Goal: Information Seeking & Learning: Learn about a topic

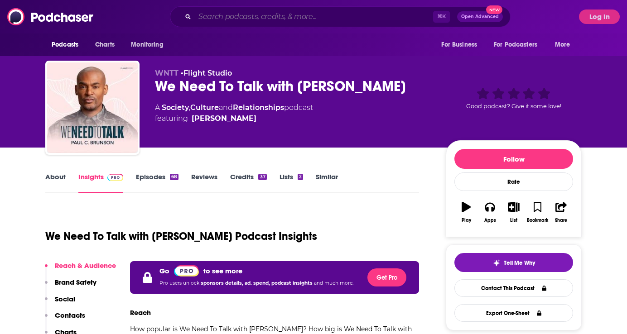
click at [220, 10] on input "Search podcasts, credits, & more..." at bounding box center [314, 17] width 238 height 15
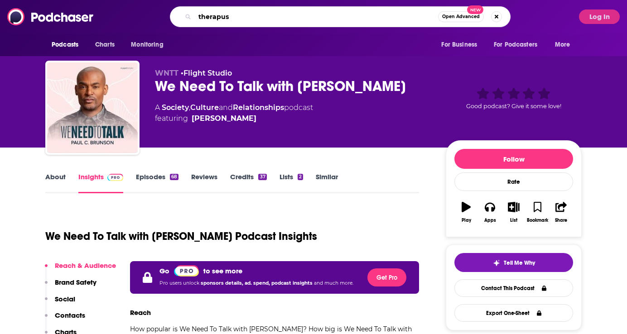
type input "therapuss"
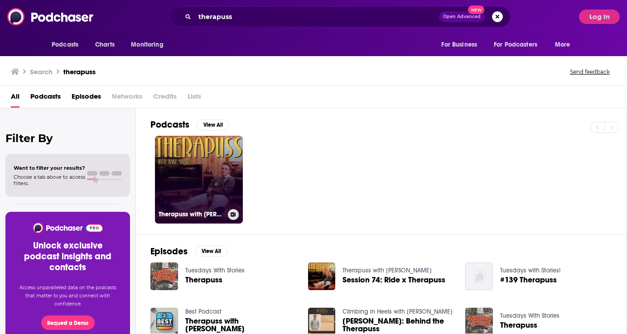
click at [188, 175] on link "Therapuss with [PERSON_NAME]" at bounding box center [199, 180] width 88 height 88
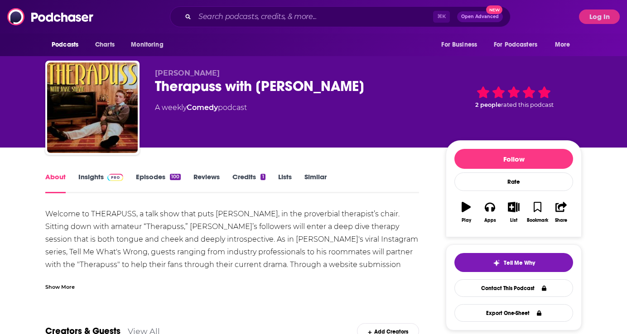
click at [166, 180] on link "Episodes 100" at bounding box center [158, 183] width 45 height 21
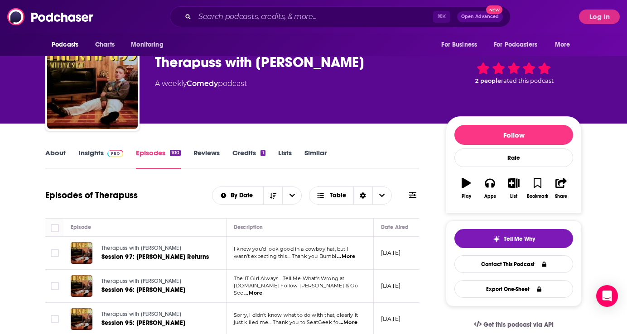
scroll to position [42, 0]
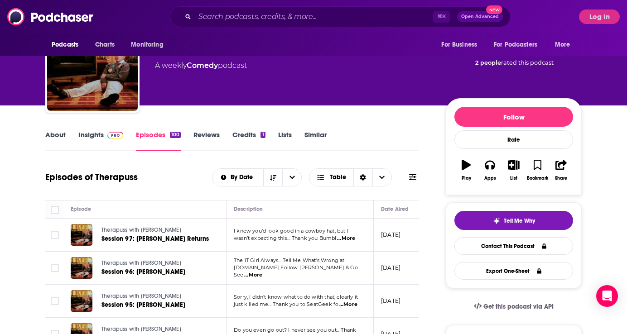
click at [63, 144] on link "About" at bounding box center [55, 141] width 20 height 21
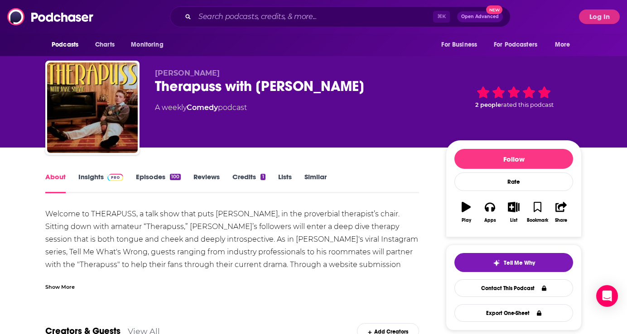
click at [121, 178] on img at bounding box center [115, 177] width 16 height 7
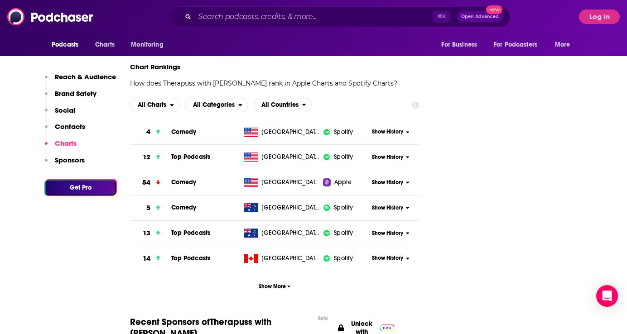
scroll to position [1141, 0]
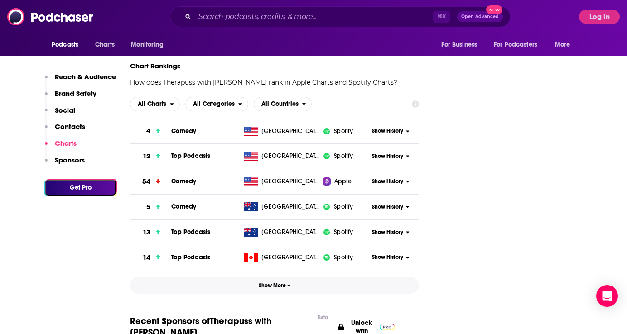
click at [268, 284] on span "Show More" at bounding box center [275, 286] width 32 height 6
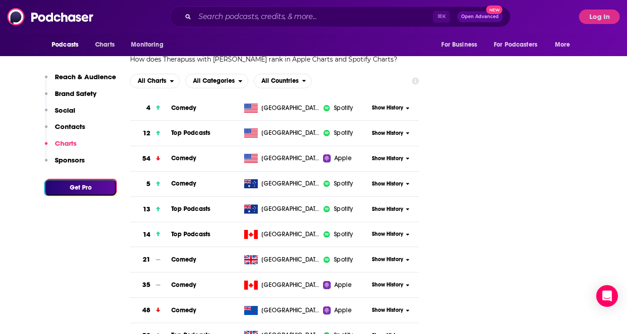
scroll to position [1159, 0]
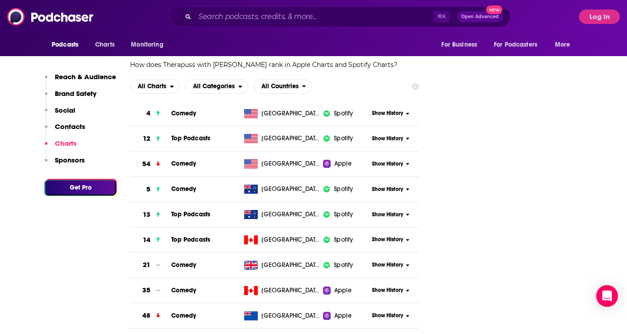
click at [402, 166] on span "Show History" at bounding box center [387, 164] width 31 height 8
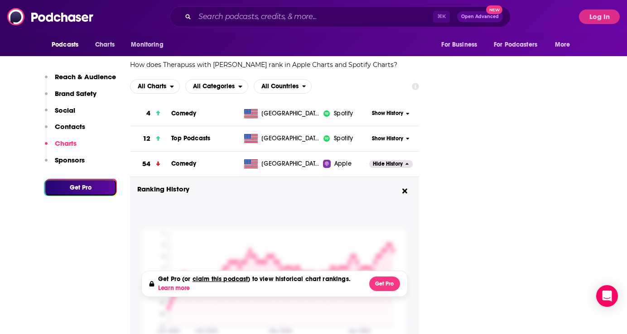
click at [402, 166] on button "Hide History" at bounding box center [391, 164] width 44 height 8
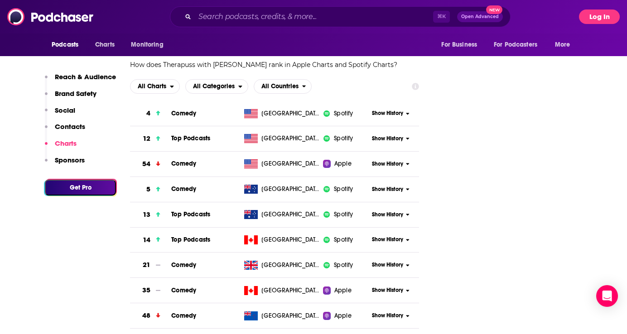
click at [585, 18] on button "Log In" at bounding box center [599, 17] width 41 height 15
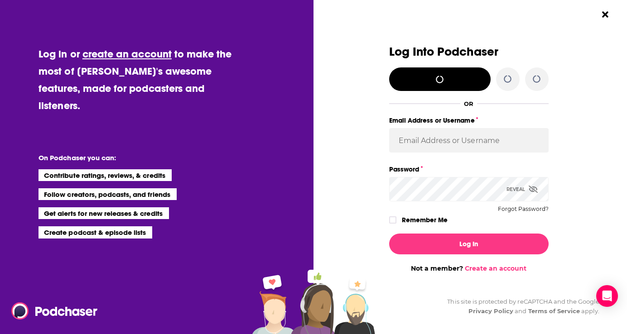
scroll to position [0, 0]
type input "[EMAIL_ADDRESS][DOMAIN_NAME]"
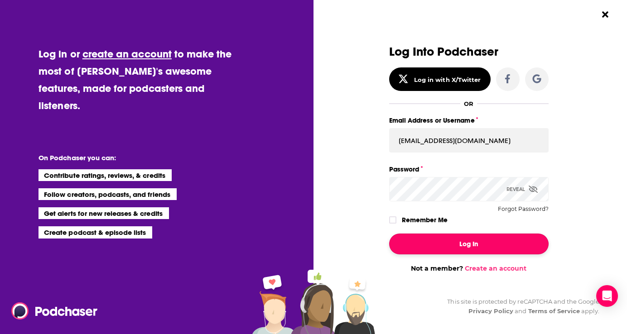
click at [468, 252] on button "Log In" at bounding box center [469, 244] width 160 height 21
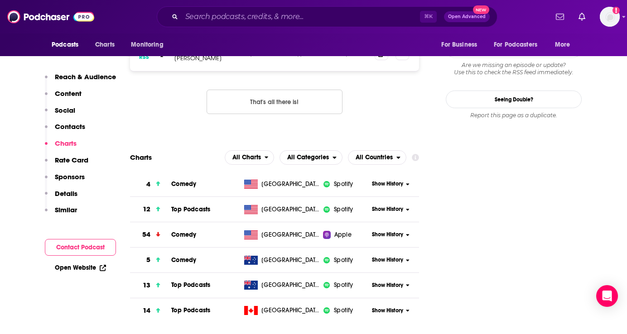
scroll to position [911, 0]
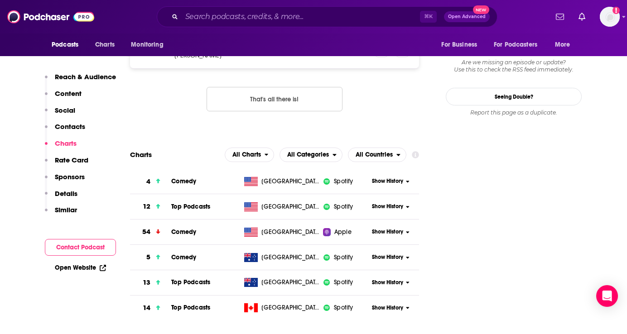
click at [387, 178] on span "Show History" at bounding box center [387, 182] width 31 height 8
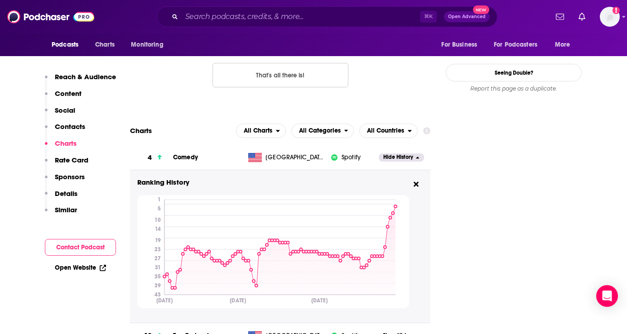
scroll to position [941, 0]
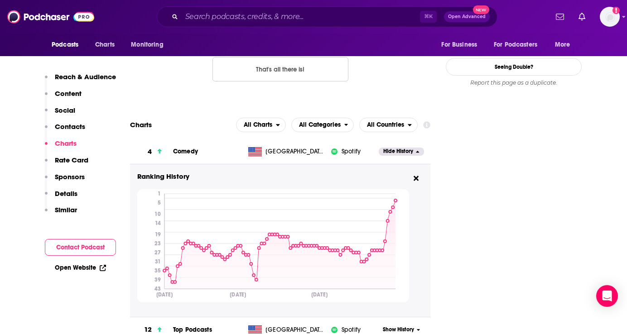
click at [409, 326] on span "Show History" at bounding box center [398, 330] width 31 height 8
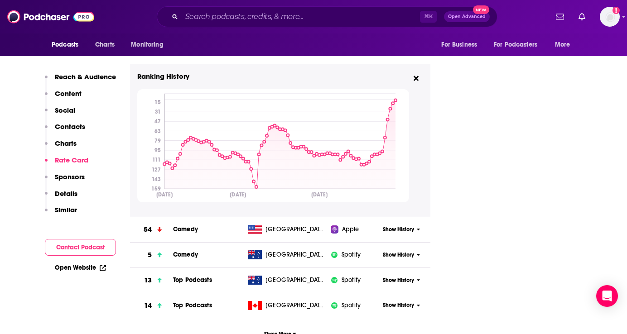
scroll to position [1211, 0]
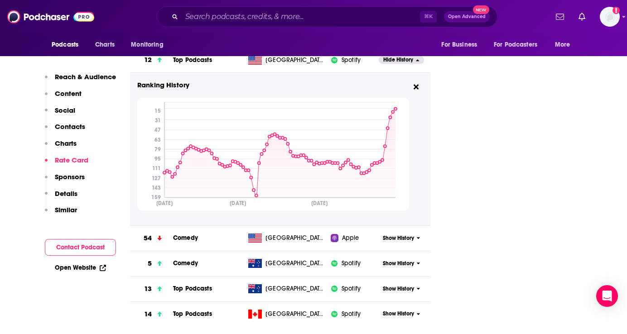
click at [410, 235] on span "Show History" at bounding box center [398, 239] width 31 height 8
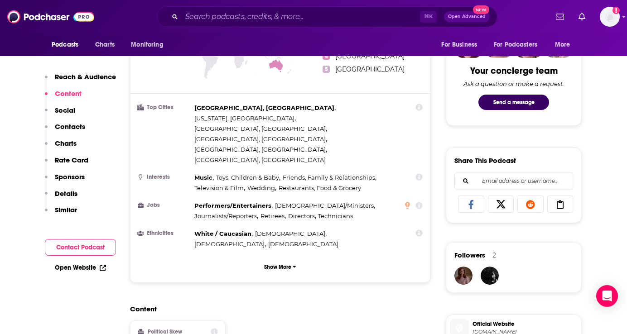
scroll to position [407, 0]
